Goal: Task Accomplishment & Management: Manage account settings

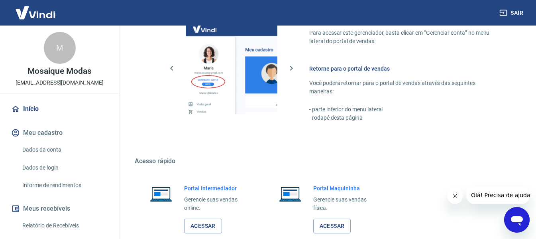
scroll to position [415, 0]
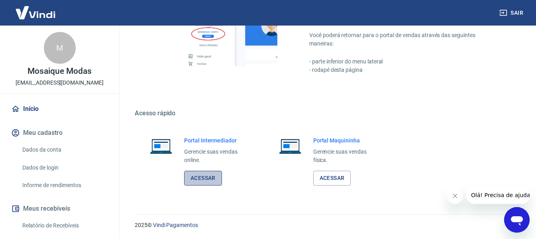
click at [198, 179] on link "Acessar" at bounding box center [203, 177] width 38 height 15
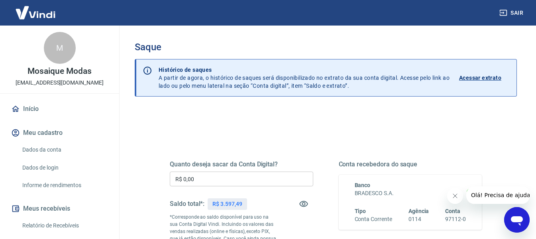
click at [239, 180] on input "R$ 0,00" at bounding box center [241, 178] width 143 height 15
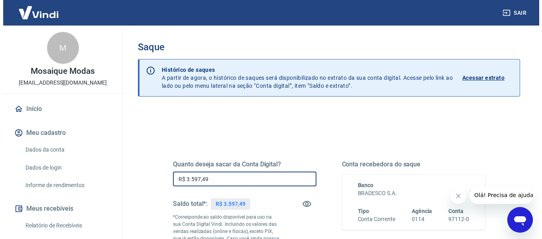
scroll to position [159, 0]
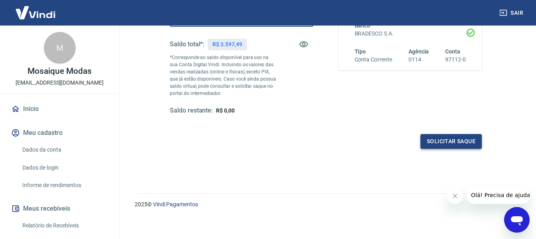
type input "R$ 3.597,49"
click at [445, 139] on button "Solicitar saque" at bounding box center [450, 141] width 61 height 15
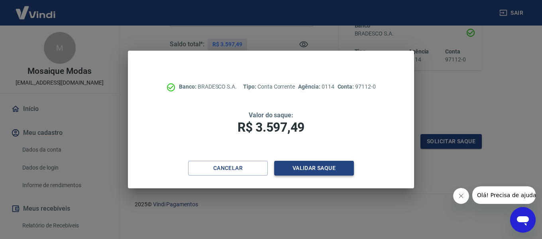
click at [312, 167] on button "Validar saque" at bounding box center [314, 168] width 80 height 15
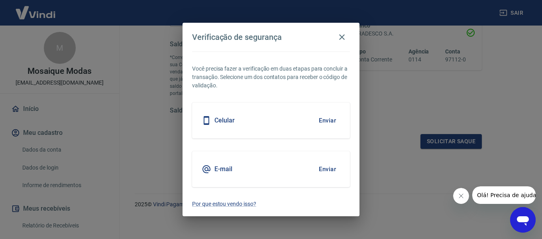
click at [322, 164] on button "Enviar" at bounding box center [327, 169] width 26 height 17
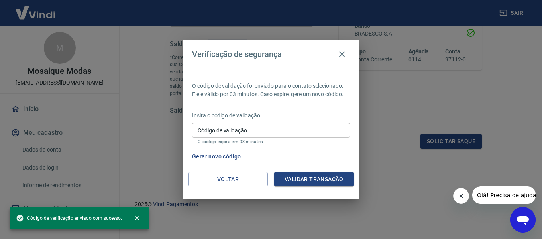
click at [276, 129] on input "Código de validação" at bounding box center [271, 130] width 158 height 15
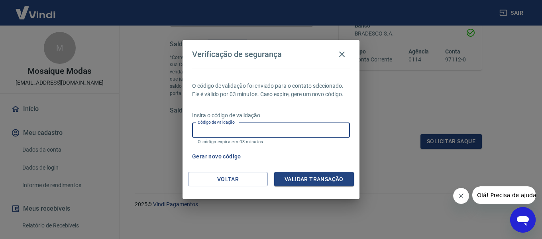
paste input "833006"
type input "833006"
click at [313, 175] on button "Validar transação" at bounding box center [314, 179] width 80 height 15
